Goal: Task Accomplishment & Management: Use online tool/utility

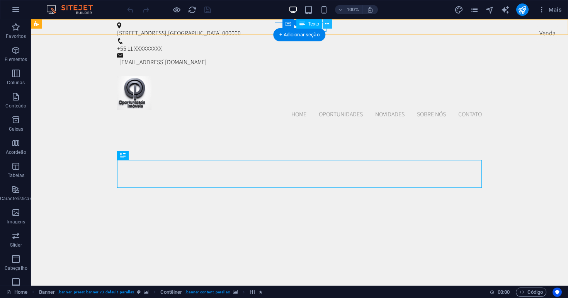
click at [328, 24] on icon at bounding box center [327, 24] width 4 height 8
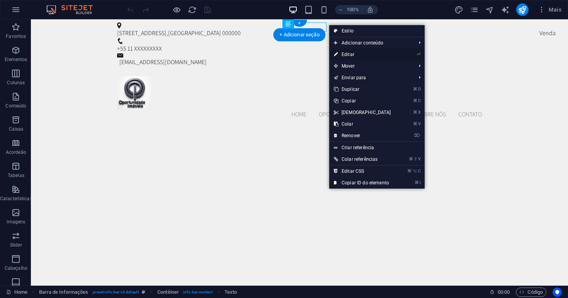
click at [342, 53] on link "⏎ Editar" at bounding box center [362, 55] width 66 height 12
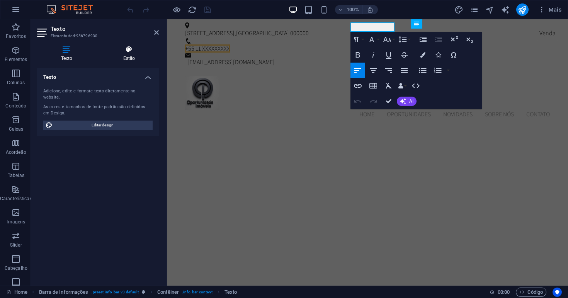
click at [131, 49] on icon at bounding box center [128, 50] width 59 height 8
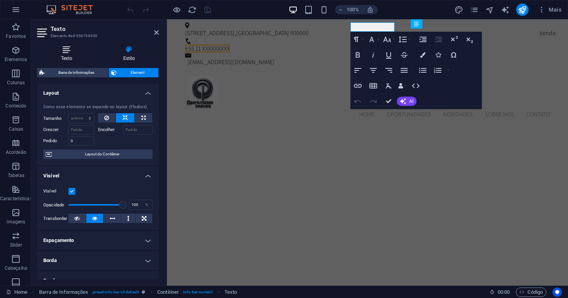
click at [73, 49] on icon at bounding box center [66, 50] width 59 height 8
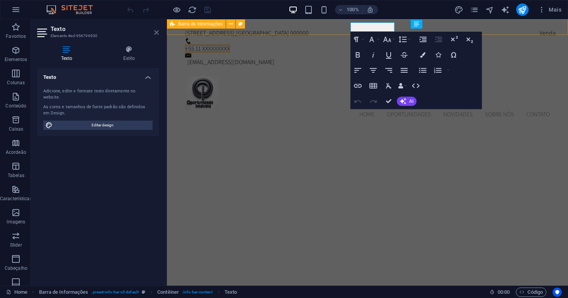
click at [156, 32] on icon at bounding box center [156, 32] width 5 height 6
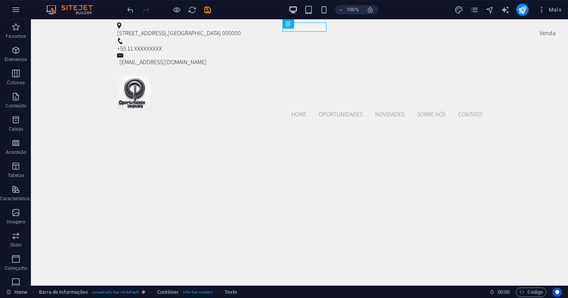
click at [305, 44] on div "+55 11 XXXXXXXXX" at bounding box center [298, 48] width 362 height 9
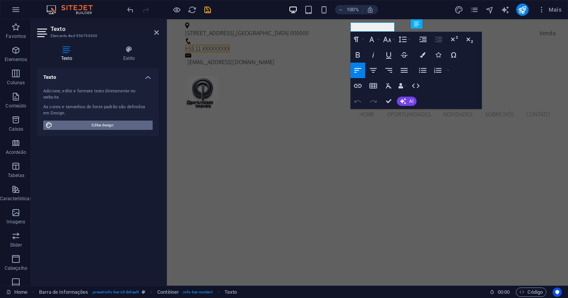
click at [120, 121] on span "Editar design" at bounding box center [102, 125] width 95 height 9
select select "px"
select select "300"
select select "px"
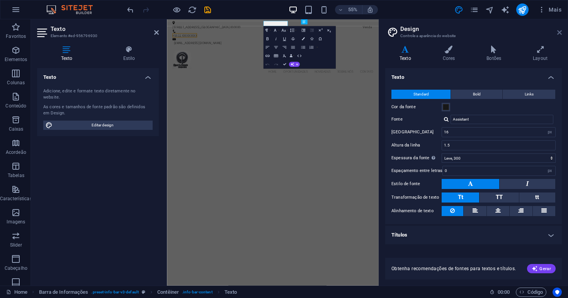
click at [559, 34] on icon at bounding box center [559, 32] width 5 height 6
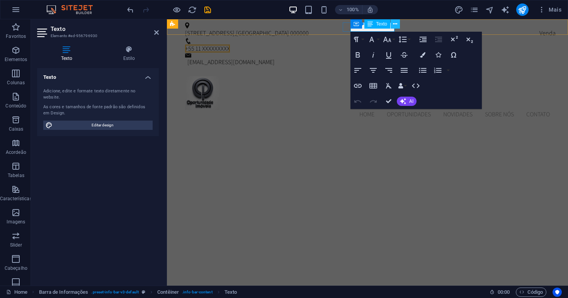
click at [395, 27] on icon at bounding box center [395, 24] width 4 height 8
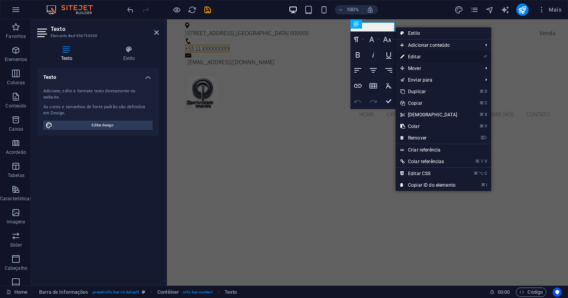
click at [410, 56] on link "⏎ Editar" at bounding box center [429, 57] width 66 height 12
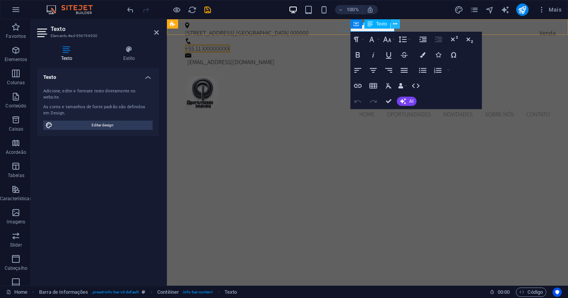
click at [396, 23] on icon at bounding box center [395, 24] width 4 height 8
click at [231, 24] on icon at bounding box center [231, 24] width 4 height 8
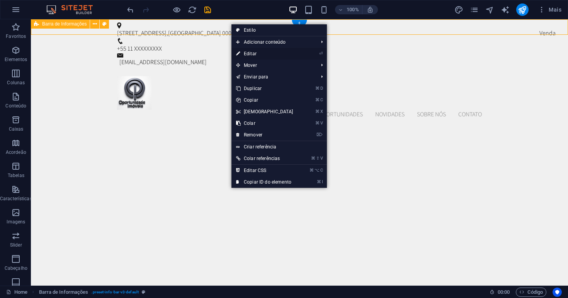
click at [248, 53] on link "⏎ Editar" at bounding box center [264, 54] width 66 height 12
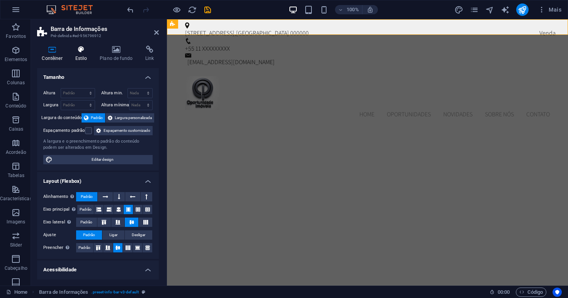
click at [83, 55] on h4 "Estilo" at bounding box center [82, 54] width 25 height 16
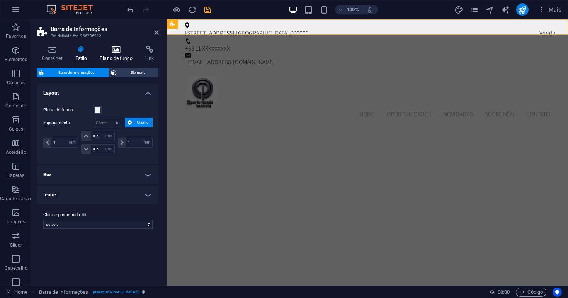
click at [116, 56] on h4 "Plano de fundo" at bounding box center [118, 54] width 46 height 16
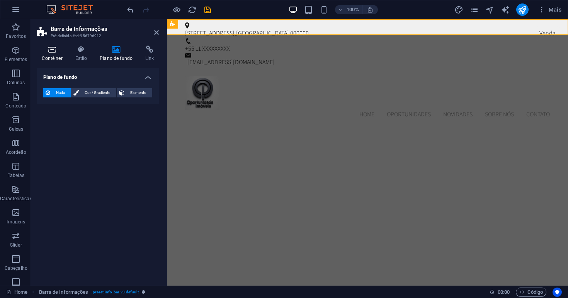
click at [56, 56] on h4 "Contêiner" at bounding box center [53, 54] width 33 height 16
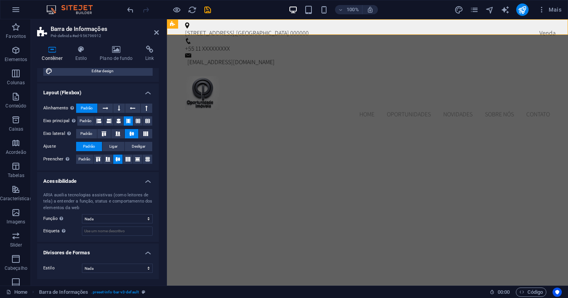
scroll to position [96, 0]
click at [374, 44] on div "+55 11 XXXXXXXXX" at bounding box center [366, 48] width 362 height 9
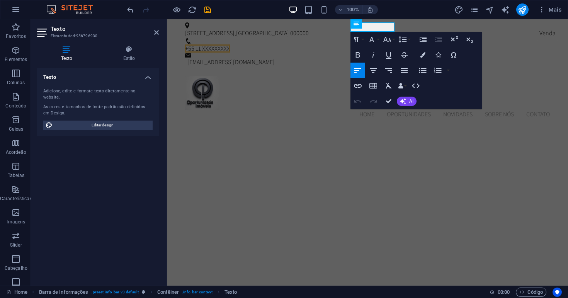
click at [230, 44] on span "+55 11 XXXXXXXXX" at bounding box center [207, 48] width 45 height 8
click at [543, 31] on div "[STREET_ADDRESS] +55 11 XXXXXXXXX [EMAIL_ADDRESS][DOMAIN_NAME]" at bounding box center [367, 44] width 401 height 51
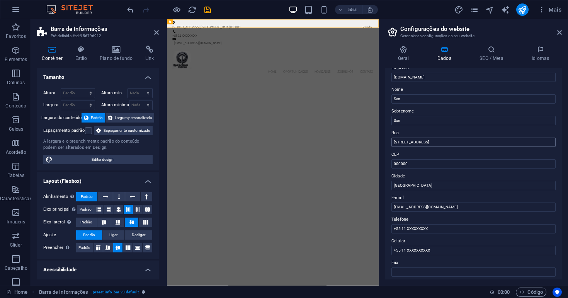
scroll to position [27, 0]
type input "+55 11"
click at [444, 228] on input "+55 11" at bounding box center [473, 227] width 164 height 9
drag, startPoint x: 433, startPoint y: 249, endPoint x: 407, endPoint y: 249, distance: 26.7
click at [407, 249] on input "[PHONE_NUMBER]" at bounding box center [473, 249] width 164 height 9
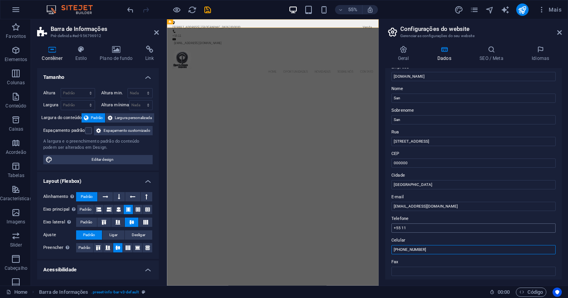
type input "[PHONE_NUMBER]"
click at [504, 229] on input "+55 11" at bounding box center [473, 227] width 164 height 9
paste input "4119-0193"
type input "[PHONE_NUMBER]"
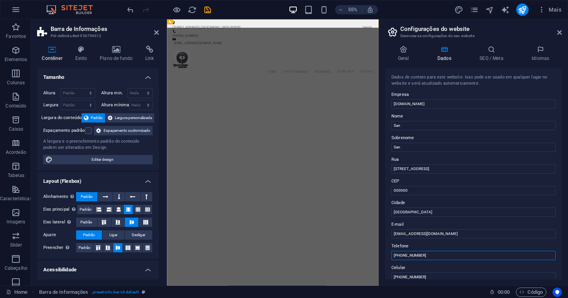
scroll to position [0, 0]
click at [541, 59] on h4 "Idiomas" at bounding box center [540, 54] width 43 height 16
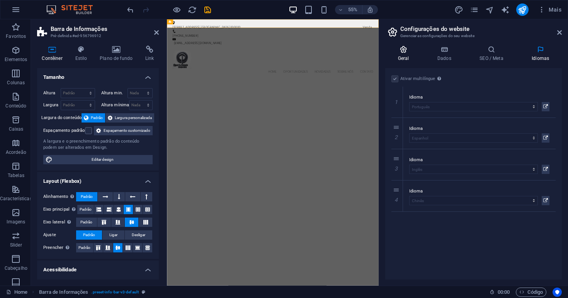
click at [402, 55] on h4 "Geral" at bounding box center [404, 54] width 39 height 16
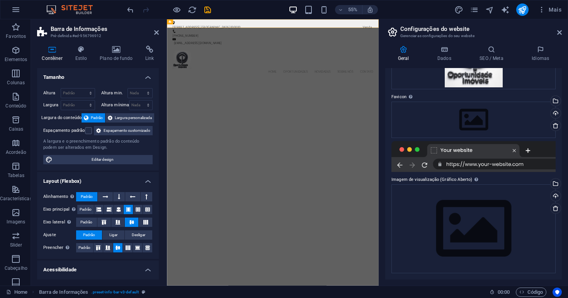
scroll to position [76, 0]
click at [495, 163] on div at bounding box center [473, 156] width 164 height 31
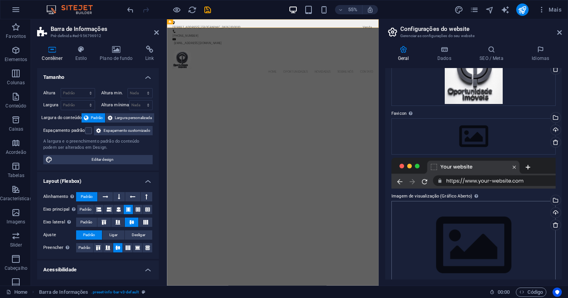
scroll to position [59, 0]
click at [504, 184] on div at bounding box center [473, 173] width 164 height 31
click at [528, 168] on div at bounding box center [473, 173] width 164 height 31
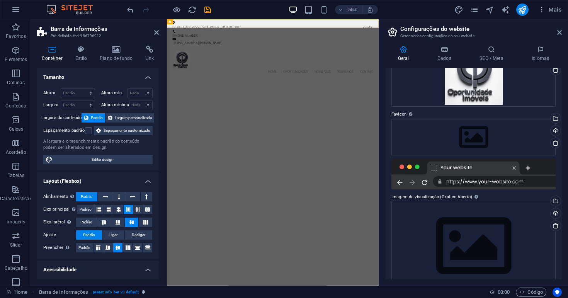
click at [500, 183] on div at bounding box center [473, 173] width 164 height 31
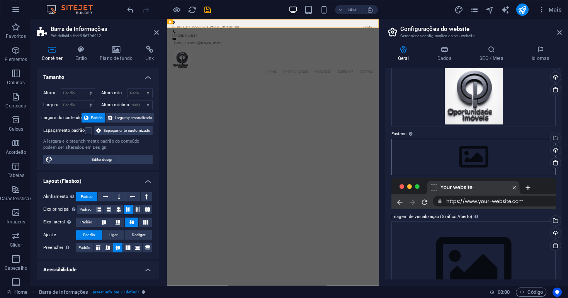
scroll to position [39, 0]
click at [554, 140] on div "Selecione arquivos do gerenciador de arquivos, galeria de fotos ou faça upload …" at bounding box center [555, 139] width 12 height 12
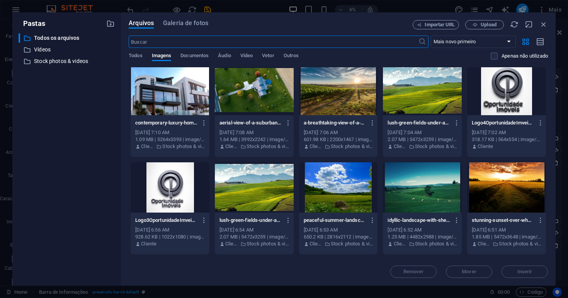
scroll to position [393, 0]
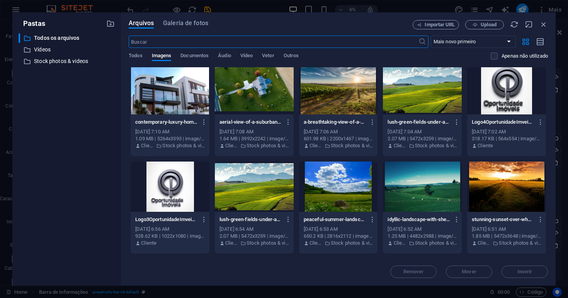
click at [175, 189] on div at bounding box center [170, 186] width 79 height 50
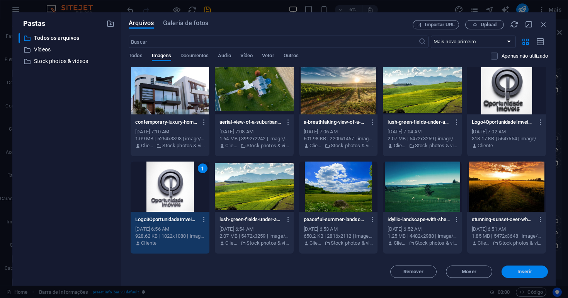
click at [533, 275] on button "Inserir" at bounding box center [524, 271] width 46 height 12
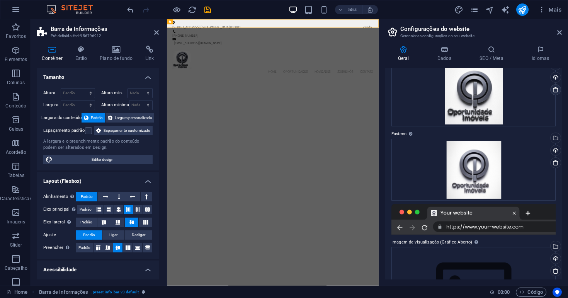
click at [553, 90] on icon at bounding box center [555, 90] width 6 height 6
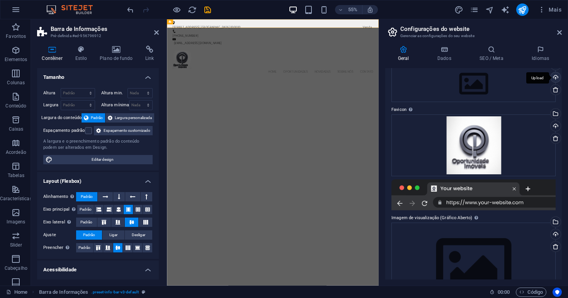
click at [554, 75] on div "Upload" at bounding box center [555, 78] width 12 height 12
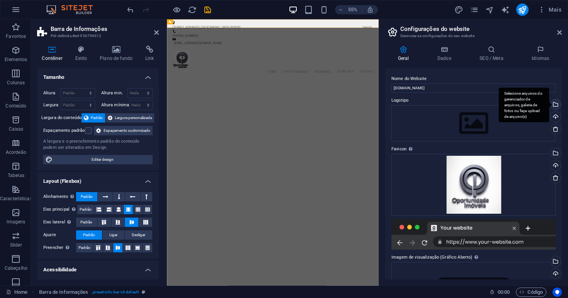
click at [549, 103] on div "Selecione arquivos do gerenciador de arquivos, galeria de fotos ou faça upload …" at bounding box center [524, 105] width 50 height 35
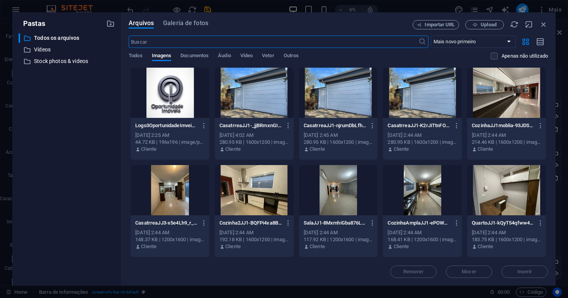
click at [166, 81] on div at bounding box center [170, 93] width 79 height 50
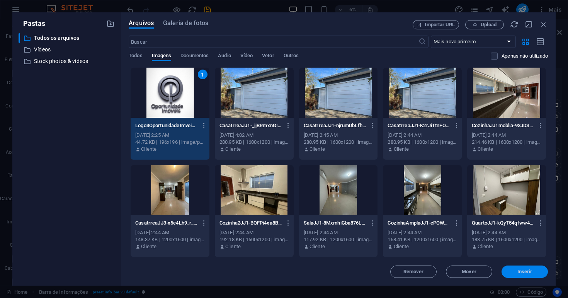
click at [538, 274] on span "Inserir" at bounding box center [525, 271] width 40 height 5
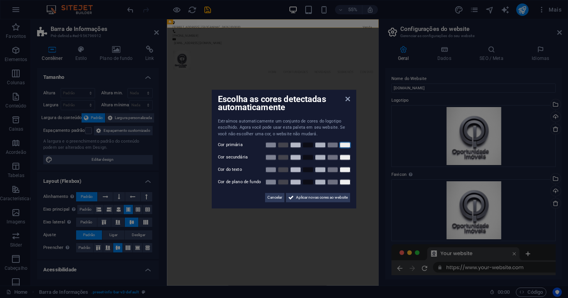
click at [347, 145] on link at bounding box center [345, 145] width 12 height 6
click at [343, 182] on link at bounding box center [345, 182] width 12 height 6
click at [347, 170] on link at bounding box center [345, 170] width 12 height 6
click at [349, 160] on link at bounding box center [345, 157] width 12 height 6
click at [300, 197] on span "Aplicar novas cores ao website" at bounding box center [322, 197] width 52 height 9
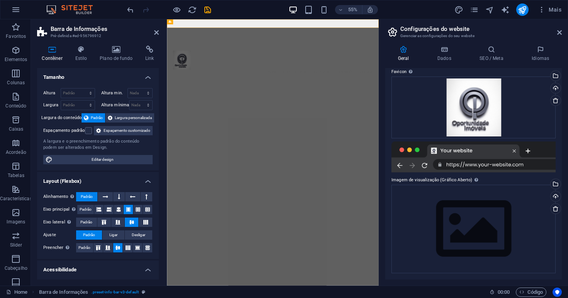
scroll to position [102, 0]
click at [446, 53] on icon at bounding box center [444, 50] width 39 height 8
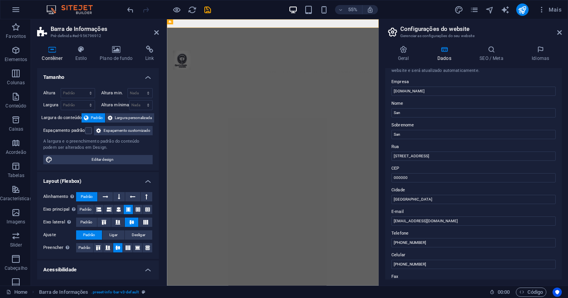
scroll to position [20, 0]
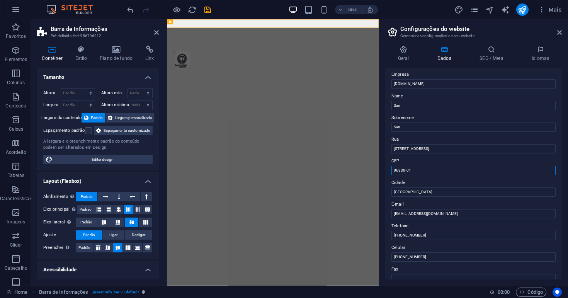
type input "06330-010"
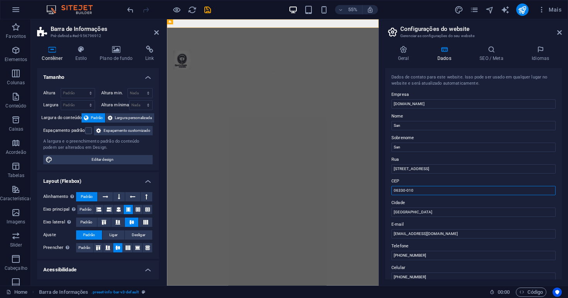
scroll to position [0, 0]
click at [207, 8] on icon "save" at bounding box center [207, 9] width 9 height 9
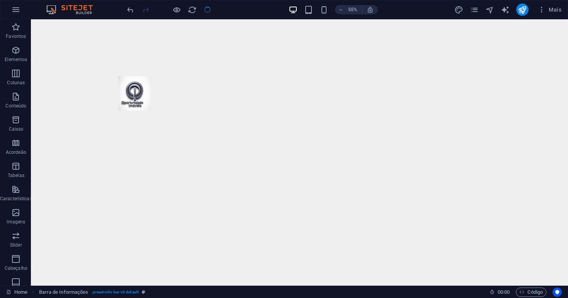
checkbox input "false"
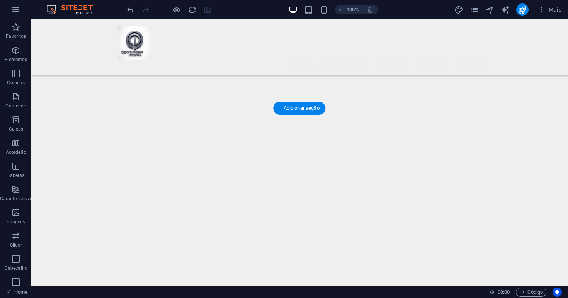
scroll to position [158, 0]
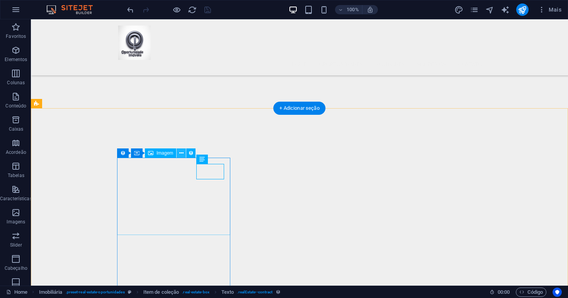
click at [182, 153] on icon at bounding box center [181, 153] width 4 height 8
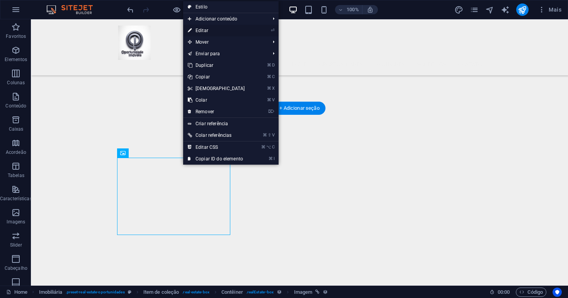
click at [214, 31] on link "⏎ Editar" at bounding box center [216, 31] width 66 height 12
select select "px"
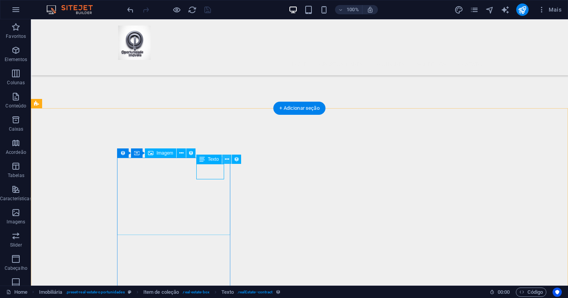
click at [227, 160] on icon at bounding box center [227, 159] width 4 height 8
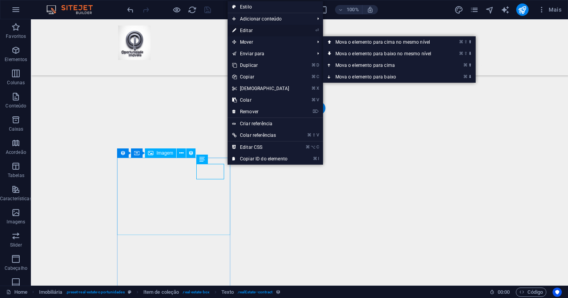
click at [251, 30] on link "⏎ Editar" at bounding box center [261, 31] width 66 height 12
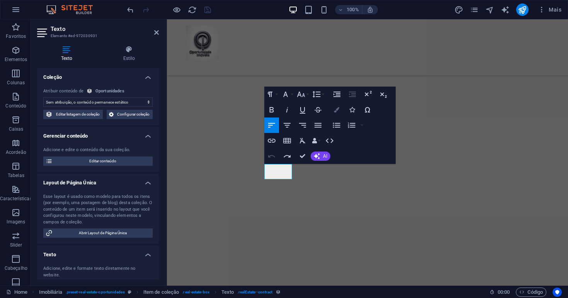
click at [336, 111] on icon "button" at bounding box center [336, 109] width 5 height 5
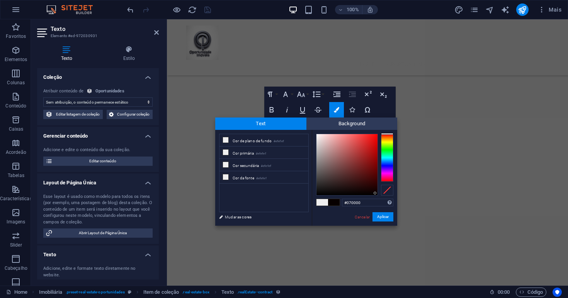
drag, startPoint x: 316, startPoint y: 138, endPoint x: 375, endPoint y: 193, distance: 81.2
click at [375, 193] on div at bounding box center [375, 193] width 3 height 3
click at [381, 220] on button "Aplicar" at bounding box center [382, 216] width 21 height 9
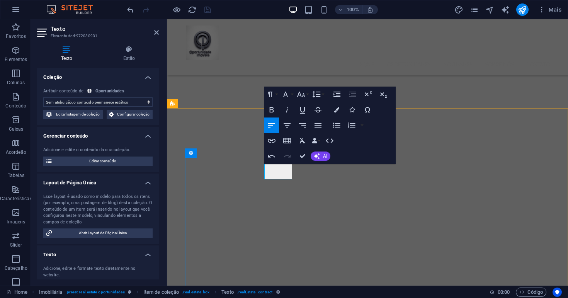
drag, startPoint x: 270, startPoint y: 172, endPoint x: 288, endPoint y: 174, distance: 17.9
click at [337, 112] on icon "button" at bounding box center [336, 109] width 5 height 5
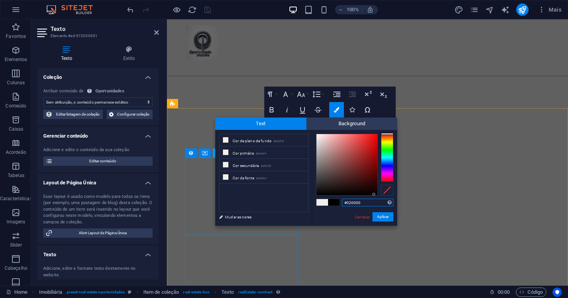
type input "#040000"
drag, startPoint x: 315, startPoint y: 137, endPoint x: 375, endPoint y: 194, distance: 82.8
click at [375, 194] on div at bounding box center [375, 193] width 3 height 3
click at [388, 219] on button "Aplicar" at bounding box center [382, 216] width 21 height 9
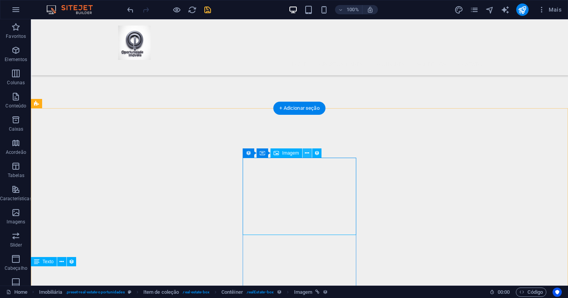
click at [308, 153] on icon at bounding box center [307, 153] width 4 height 8
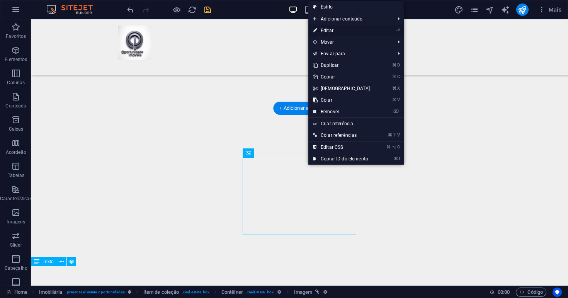
click at [327, 30] on link "⏎ Editar" at bounding box center [341, 31] width 66 height 12
select select "px"
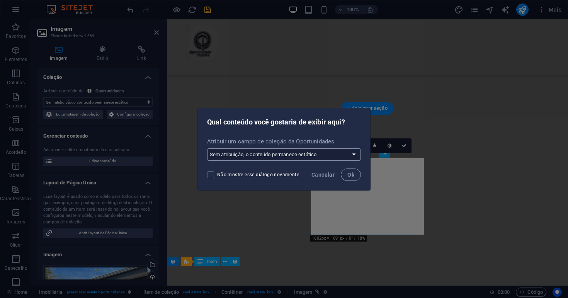
select select "gallery"
click at [352, 174] on span "Ok" at bounding box center [350, 175] width 7 height 6
select select "gallery"
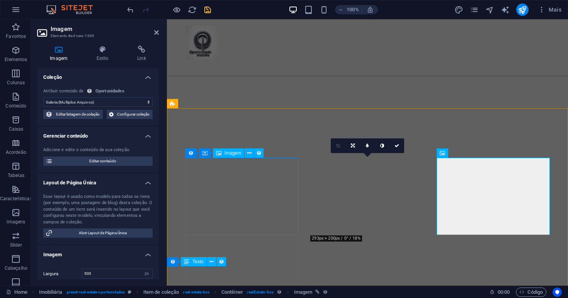
click at [236, 153] on span "Imagem" at bounding box center [232, 153] width 17 height 5
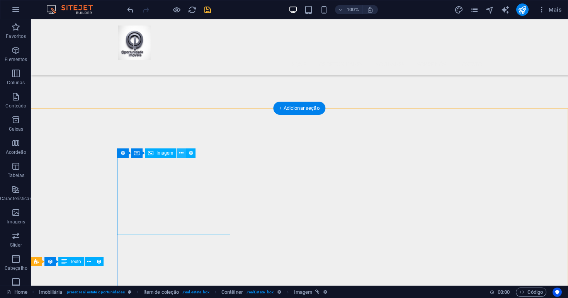
click at [180, 153] on icon at bounding box center [181, 153] width 4 height 8
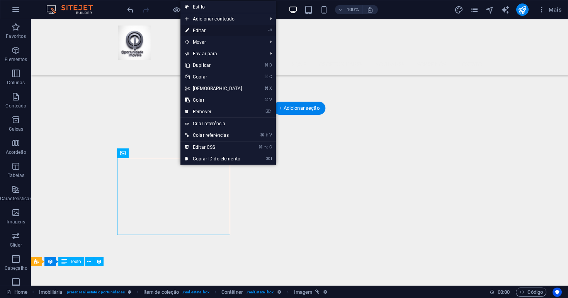
click at [204, 31] on link "⏎ Editar" at bounding box center [213, 31] width 66 height 12
select select "px"
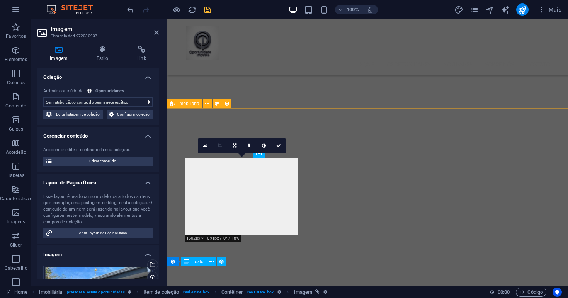
click at [189, 105] on span "Imobiliária" at bounding box center [188, 103] width 21 height 5
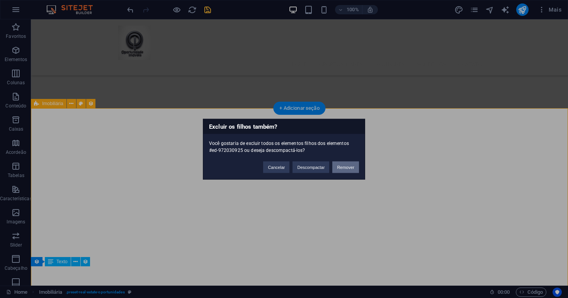
click at [345, 166] on button "Remover" at bounding box center [345, 167] width 27 height 12
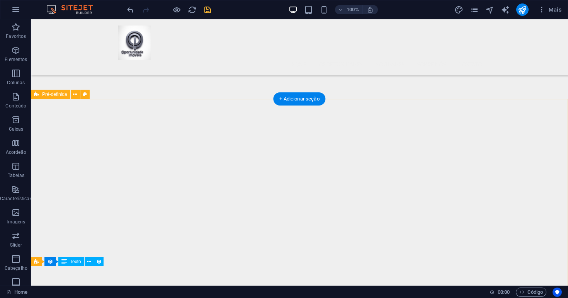
scroll to position [169, 0]
click at [294, 97] on div "+ Adicionar seção" at bounding box center [299, 97] width 52 height 13
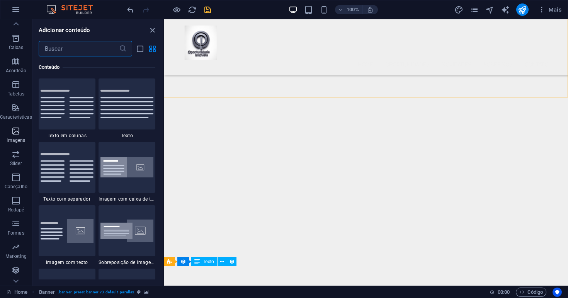
scroll to position [82, 0]
click at [22, 163] on p "Slider" at bounding box center [16, 163] width 12 height 6
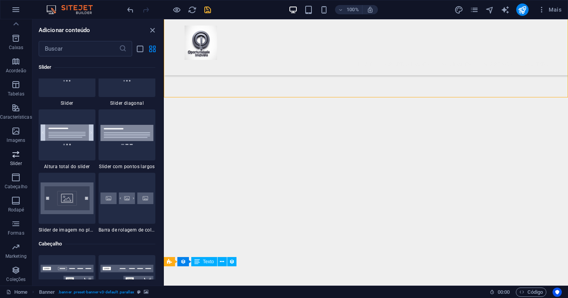
scroll to position [4476, 0]
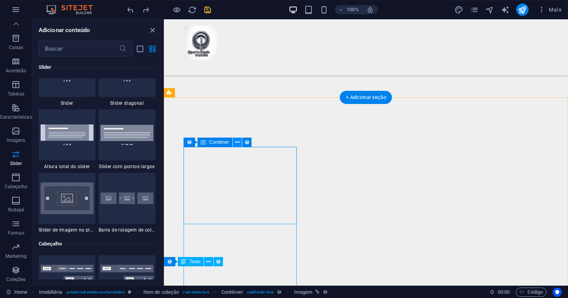
click at [239, 143] on icon at bounding box center [237, 142] width 4 height 8
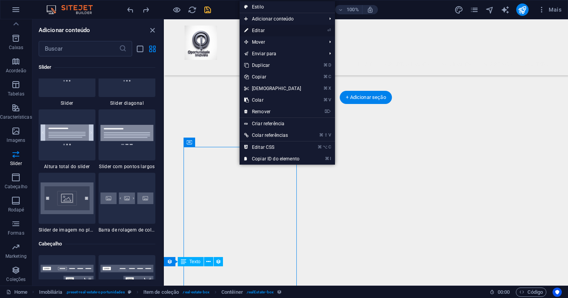
click at [260, 29] on link "⏎ Editar" at bounding box center [273, 31] width 66 height 12
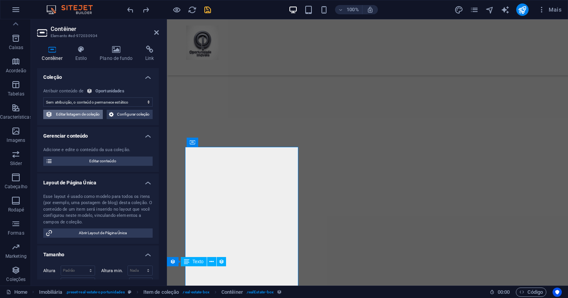
click at [92, 115] on span "Editar listagem de coleção" at bounding box center [78, 114] width 46 height 9
select select "createdAt_DESC"
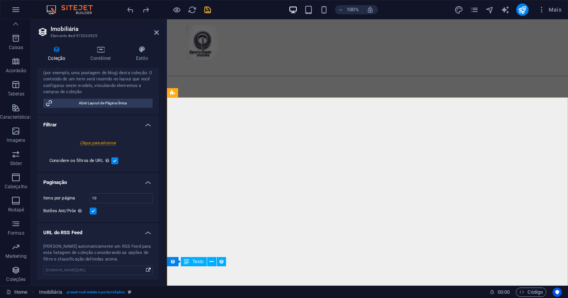
scroll to position [145, 0]
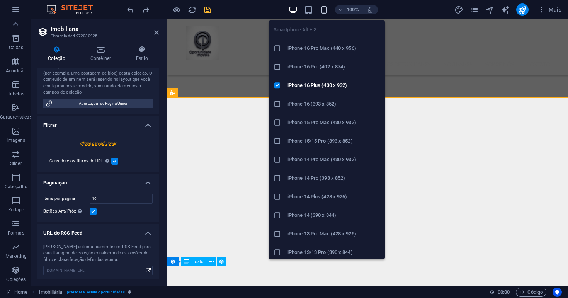
click at [326, 11] on icon "button" at bounding box center [324, 9] width 9 height 9
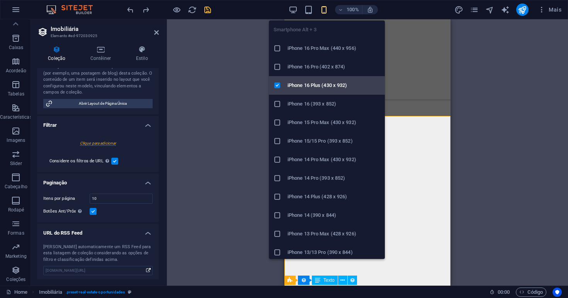
click at [279, 83] on icon at bounding box center [278, 86] width 8 height 8
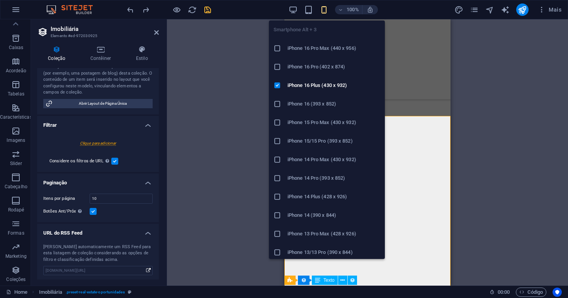
click at [325, 8] on icon "button" at bounding box center [324, 9] width 9 height 9
click at [278, 48] on icon at bounding box center [278, 48] width 8 height 8
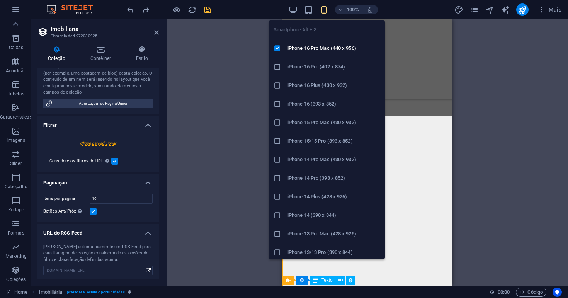
scroll to position [0, 0]
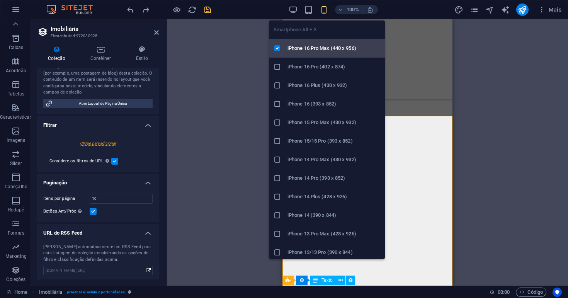
click at [279, 48] on icon at bounding box center [278, 48] width 8 height 8
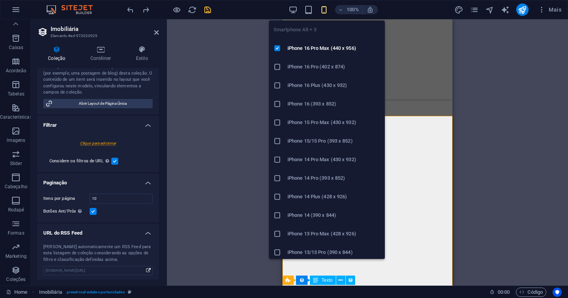
click at [325, 12] on icon "button" at bounding box center [324, 9] width 9 height 9
click at [278, 178] on icon at bounding box center [278, 178] width 8 height 8
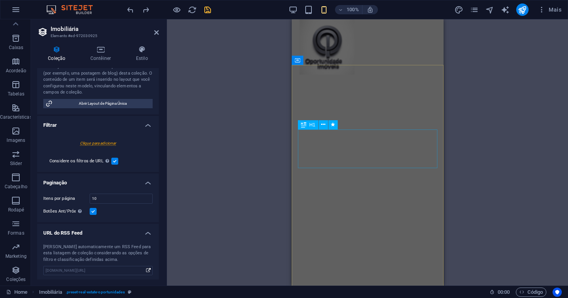
scroll to position [59, 0]
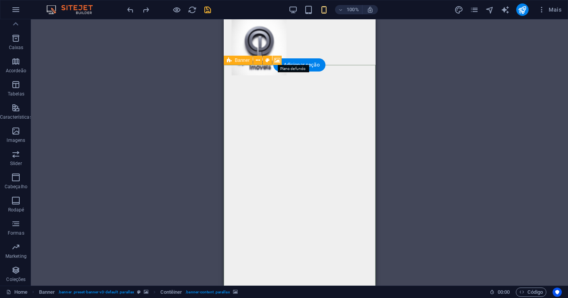
click at [277, 62] on icon at bounding box center [277, 60] width 6 height 8
select select "px"
select select "ms"
select select "s"
select select "progressive"
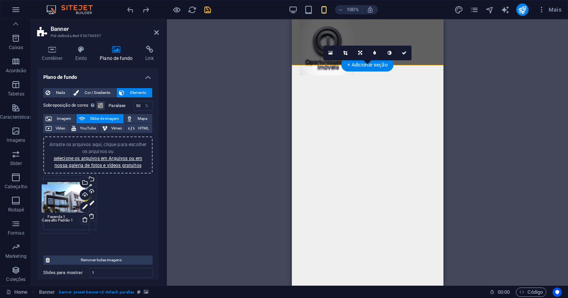
drag, startPoint x: 124, startPoint y: 202, endPoint x: 61, endPoint y: 206, distance: 62.7
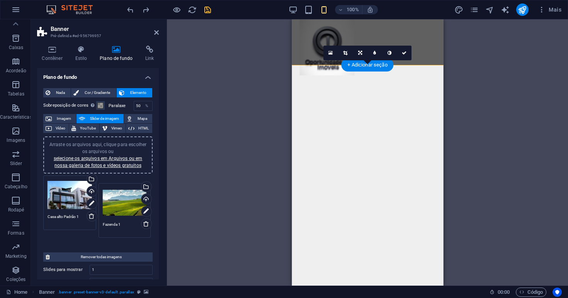
drag, startPoint x: 67, startPoint y: 200, endPoint x: 123, endPoint y: 208, distance: 56.2
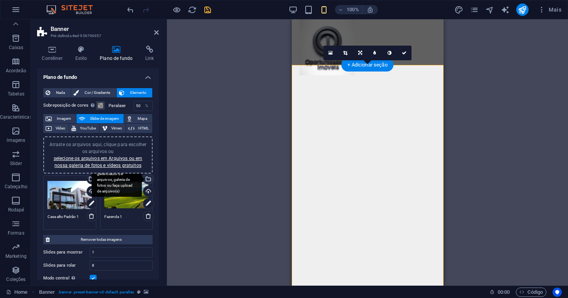
click at [147, 178] on div "Selecione arquivos do gerenciador de arquivos, galeria de fotos ou faça upload …" at bounding box center [148, 180] width 12 height 12
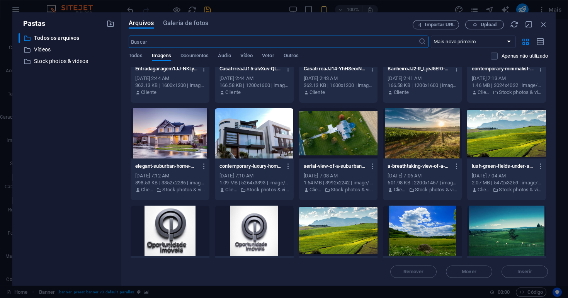
scroll to position [349, 0]
click at [355, 230] on div at bounding box center [338, 230] width 79 height 50
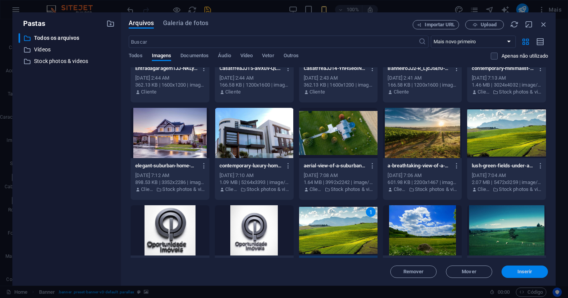
click at [532, 273] on span "Inserir" at bounding box center [524, 271] width 15 height 5
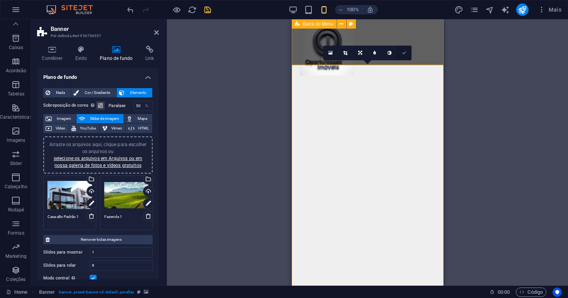
click at [405, 51] on icon at bounding box center [404, 53] width 5 height 5
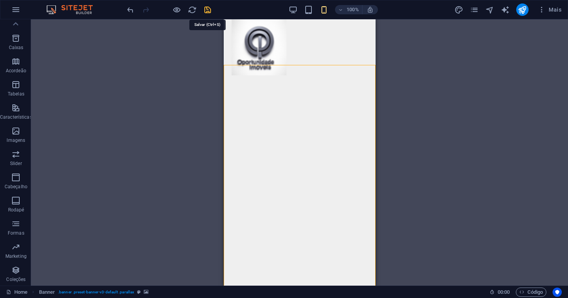
click at [209, 13] on icon "save" at bounding box center [207, 9] width 9 height 9
checkbox input "false"
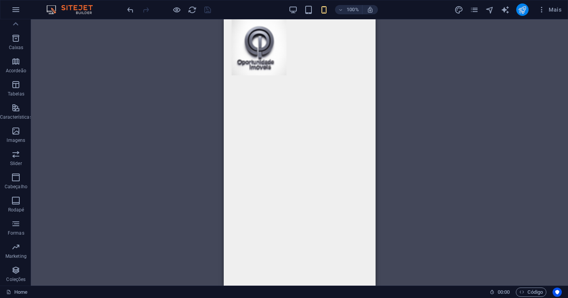
click at [527, 11] on button "publish" at bounding box center [522, 9] width 12 height 12
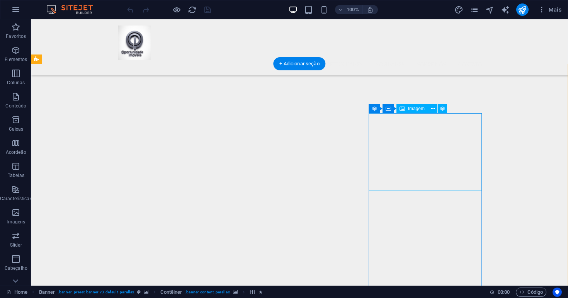
scroll to position [202, 0]
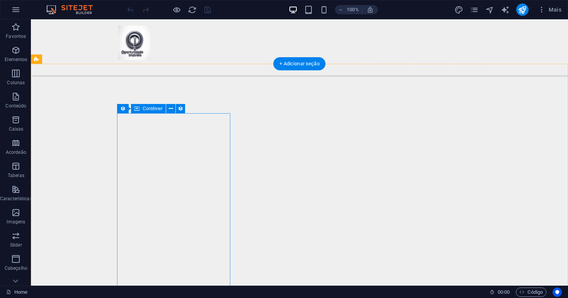
click at [140, 108] on div "Contêiner" at bounding box center [148, 108] width 35 height 9
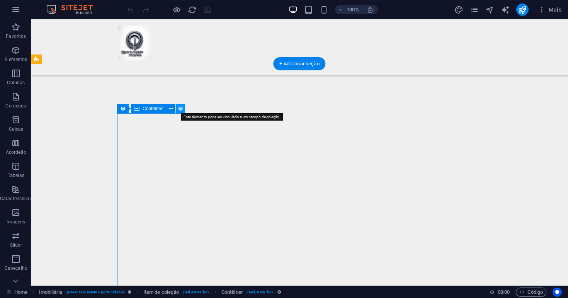
click at [183, 109] on icon at bounding box center [180, 109] width 5 height 8
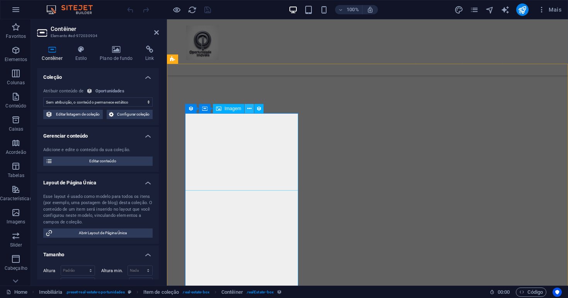
click at [252, 110] on button at bounding box center [249, 108] width 9 height 9
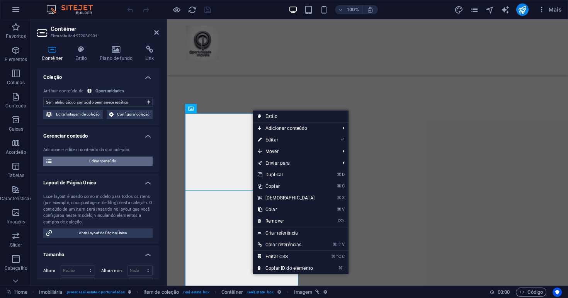
click at [126, 160] on span "Editar conteúdo" at bounding box center [102, 160] width 95 height 9
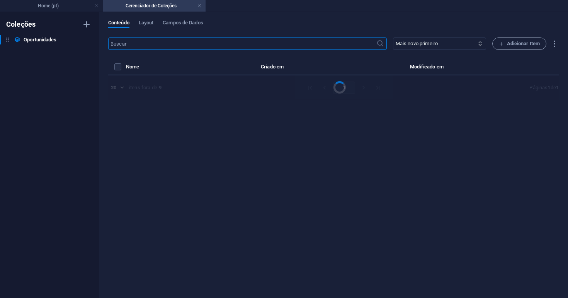
select select "House"
select select "For Sale"
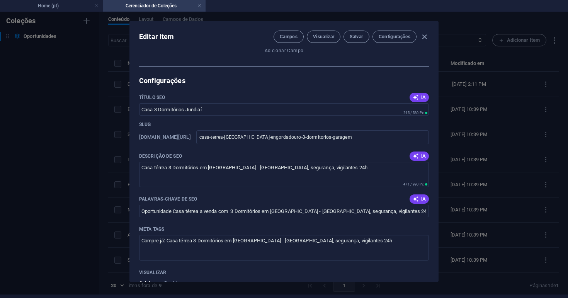
scroll to position [775, 0]
click at [141, 168] on textarea "Casa térrea 3 Dormitórios em Jundiaí - Portaria, segurança, vigilantes 24h" at bounding box center [284, 174] width 290 height 25
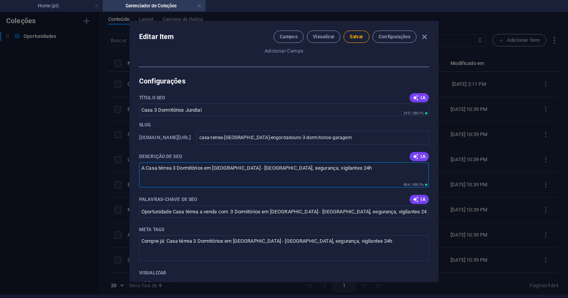
click at [157, 169] on textarea "A Casa térrea 3 Dormitórios em Jundiaí - Portaria, segurança, vigilantes 24h" at bounding box center [284, 174] width 290 height 25
click at [214, 170] on textarea "A Casa dos seus sonhos. Terrea 3 Dormitórios em Jundiaí - Portaria, segurança, …" at bounding box center [284, 174] width 290 height 25
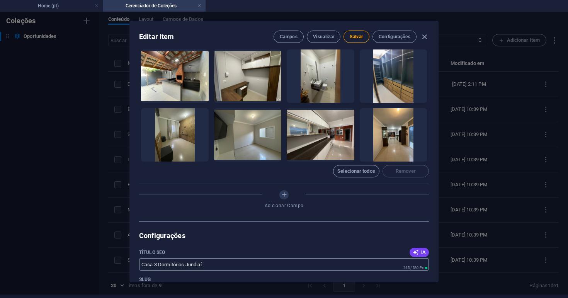
scroll to position [620, 0]
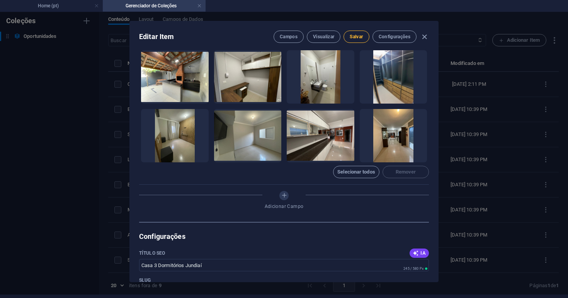
type textarea "A Casa dos seus sonhos com 3 Dormitórios em Jundiaí - Portaria, segurança, vigi…"
click at [357, 37] on span "Salvar" at bounding box center [356, 37] width 13 height 6
click at [392, 40] on button "Configurações" at bounding box center [394, 37] width 44 height 12
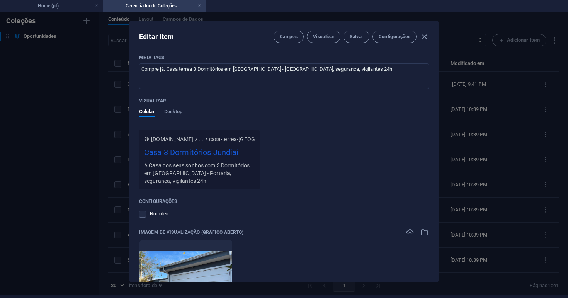
scroll to position [949, 0]
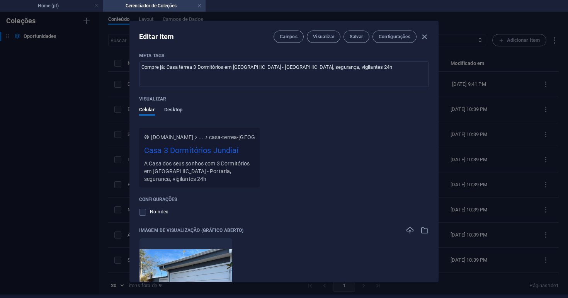
click at [175, 110] on span "Desktop" at bounding box center [173, 110] width 19 height 11
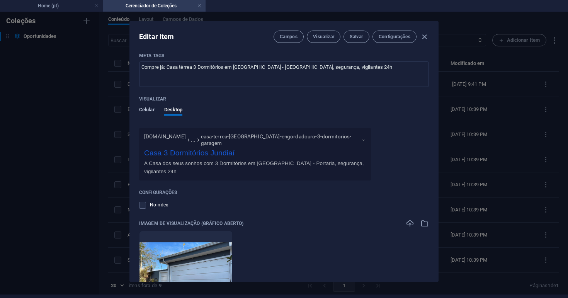
click at [145, 110] on span "Celular" at bounding box center [147, 110] width 16 height 11
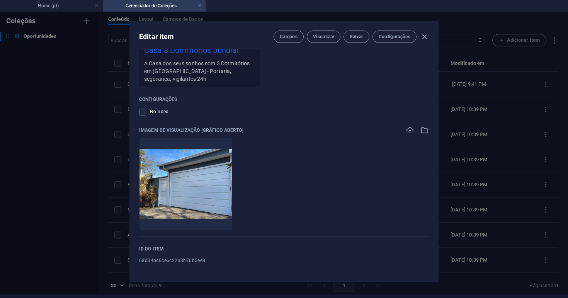
scroll to position [1049, 0]
click at [322, 37] on span "Visualizar" at bounding box center [323, 37] width 21 height 6
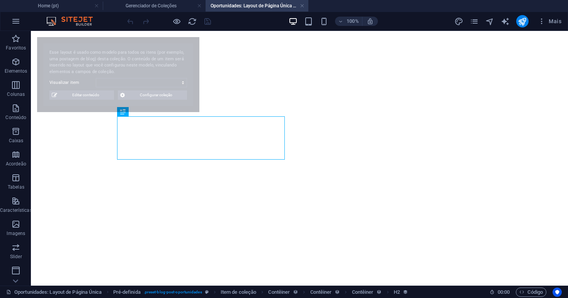
select select "68d34bc6ce6c22a3b70b5ee8"
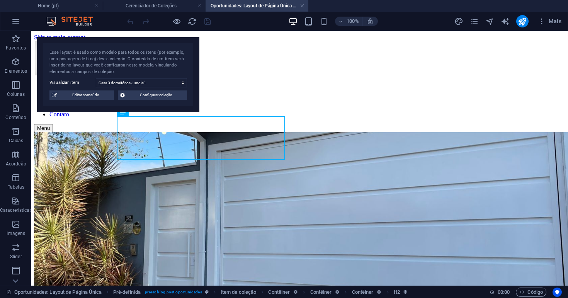
scroll to position [175, 0]
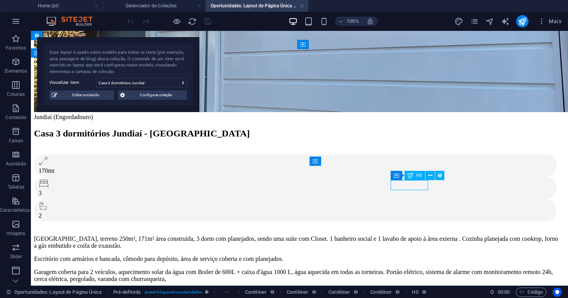
click at [430, 177] on icon at bounding box center [430, 176] width 4 height 8
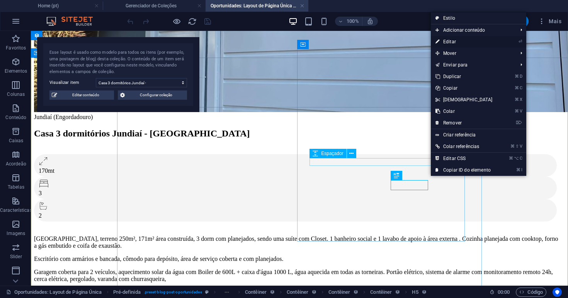
click at [450, 42] on link "⏎ Editar" at bounding box center [464, 42] width 66 height 12
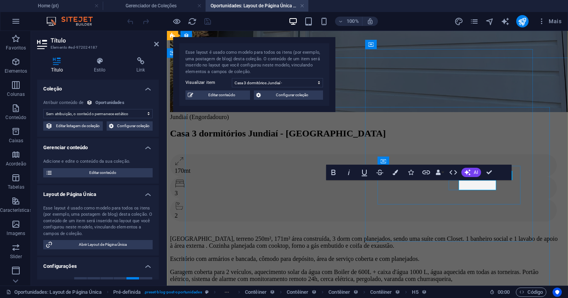
drag, startPoint x: 493, startPoint y: 186, endPoint x: 455, endPoint y: 187, distance: 37.5
click at [401, 174] on icon "button" at bounding box center [400, 172] width 5 height 5
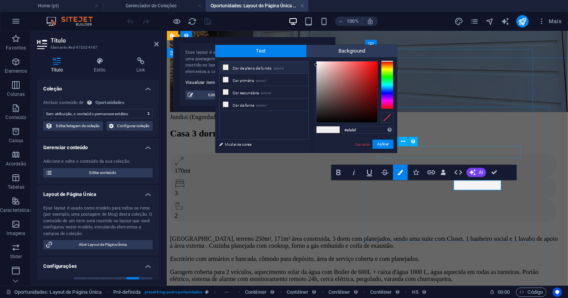
type input "#030000"
click at [374, 121] on div at bounding box center [346, 91] width 61 height 61
click at [376, 121] on div at bounding box center [375, 121] width 3 height 3
click at [388, 145] on button "Aplicar" at bounding box center [382, 143] width 21 height 9
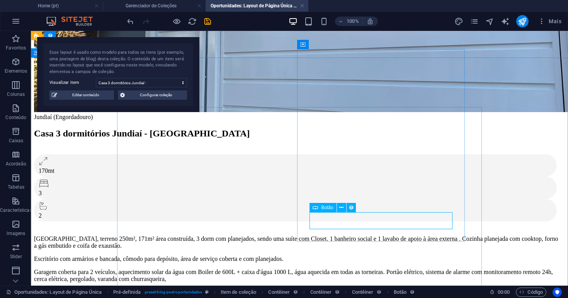
drag, startPoint x: 444, startPoint y: 222, endPoint x: 408, endPoint y: 221, distance: 35.9
click at [341, 209] on icon at bounding box center [341, 208] width 4 height 8
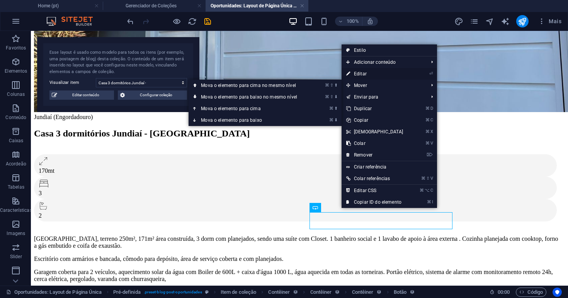
click at [362, 72] on link "⏎ Editar" at bounding box center [375, 74] width 66 height 12
select select "%"
